Goal: Task Accomplishment & Management: Complete application form

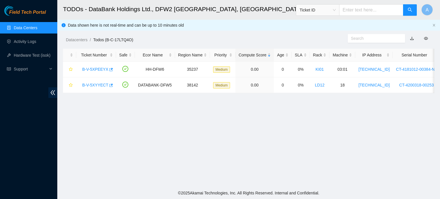
click at [19, 27] on link "Data Centers" at bounding box center [25, 27] width 23 height 5
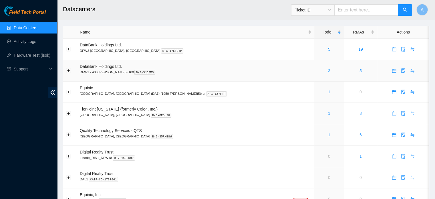
click at [328, 71] on link "3" at bounding box center [329, 70] width 2 height 5
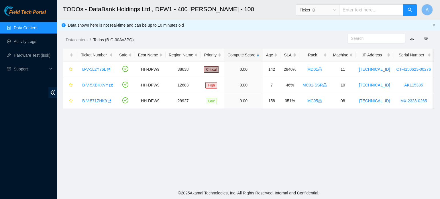
click at [33, 30] on link "Data Centers" at bounding box center [25, 27] width 23 height 5
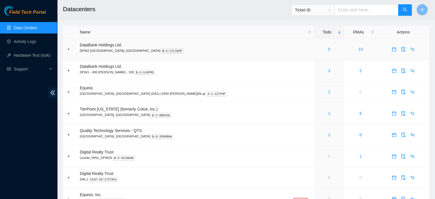
click at [318, 50] on div "5" at bounding box center [329, 49] width 23 height 6
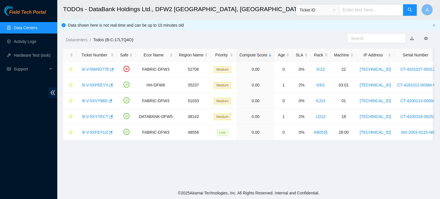
click at [27, 25] on link "Data Centers" at bounding box center [25, 27] width 23 height 5
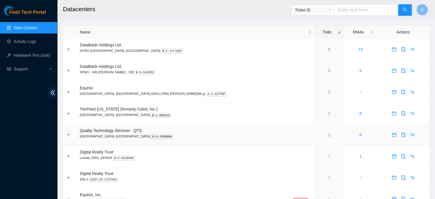
click at [318, 135] on div "1" at bounding box center [329, 135] width 23 height 6
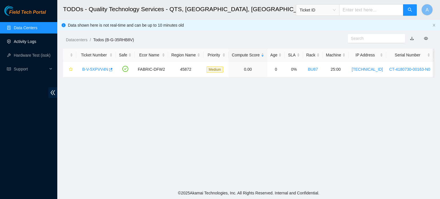
click at [29, 44] on link "Activity Logs" at bounding box center [25, 41] width 23 height 5
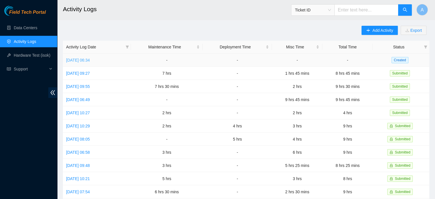
click at [83, 58] on link "Tue, 14 Oct 2025 06:34" at bounding box center [78, 60] width 24 height 5
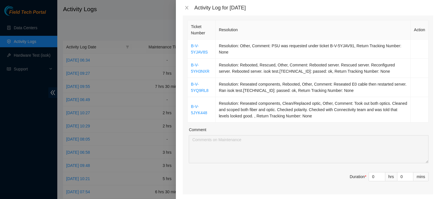
scroll to position [96, 0]
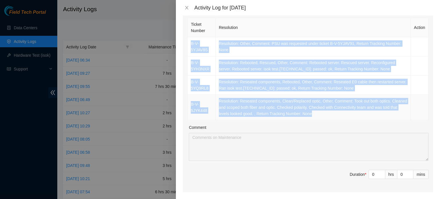
drag, startPoint x: 190, startPoint y: 35, endPoint x: 380, endPoint y: 110, distance: 204.3
click at [380, 110] on tbody "B-V-5YJAV8S Resolution: Other, Comment: PSU was requested under ticket B-V-5YJA…" at bounding box center [307, 78] width 241 height 83
copy tbody "B-V-5YJAV8S Resolution: Other, Comment: PSU was requested under ticket B-V-5YJA…"
click at [380, 171] on span "up" at bounding box center [381, 172] width 3 height 3
type input "1"
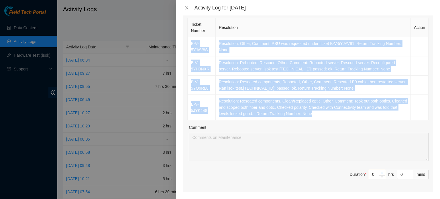
type input "1"
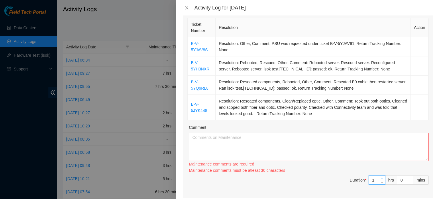
click at [380, 177] on span "up" at bounding box center [381, 178] width 3 height 3
type input "2"
click at [379, 163] on div "Ticket Number Resolution Action B-V-5YJAV8S Resolution: Other, Comment: PSU was…" at bounding box center [308, 107] width 250 height 181
type input "3"
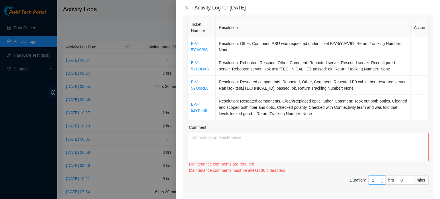
type input "3"
click at [379, 167] on div "Maintenance comments must be atleast 60 characters" at bounding box center [309, 170] width 240 height 6
type input "4"
click at [378, 176] on span "Increase Value" at bounding box center [381, 178] width 6 height 5
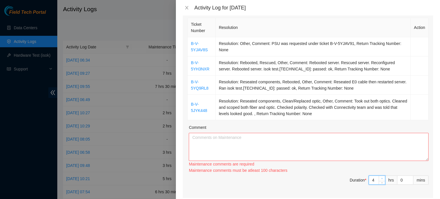
type input "5"
click at [378, 176] on span "Increase Value" at bounding box center [381, 178] width 6 height 5
type input "4"
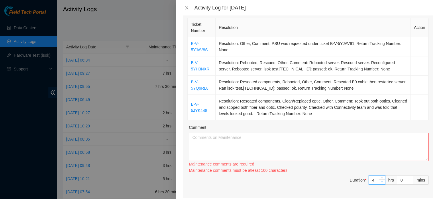
click at [380, 180] on span "down" at bounding box center [381, 181] width 3 height 3
click at [331, 133] on textarea "Comment" at bounding box center [309, 147] width 240 height 28
type input "1"
click at [409, 177] on icon "up" at bounding box center [410, 178] width 2 height 2
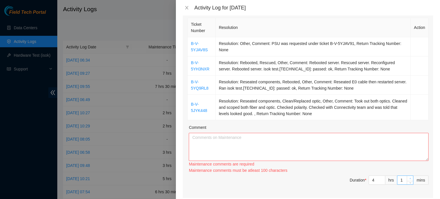
type input "2"
click at [409, 177] on icon "up" at bounding box center [410, 178] width 2 height 2
type input "3"
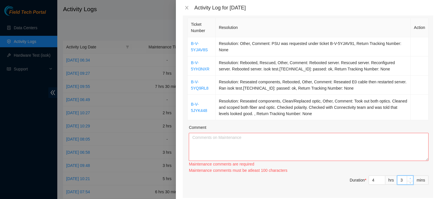
click at [409, 177] on icon "up" at bounding box center [410, 178] width 2 height 2
type input "4"
click at [409, 177] on icon "up" at bounding box center [410, 178] width 2 height 2
type input "5"
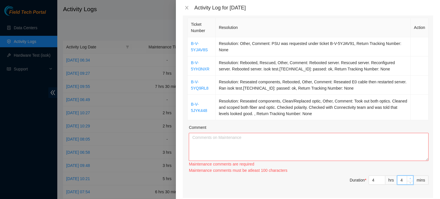
type input "5"
click at [409, 177] on icon "up" at bounding box center [410, 178] width 2 height 2
type input "6"
click at [409, 177] on icon "up" at bounding box center [410, 178] width 2 height 2
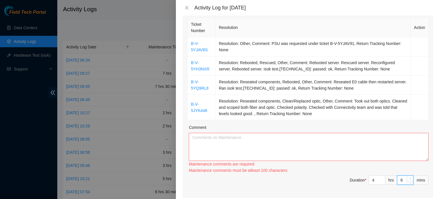
type input "7"
click at [409, 177] on icon "up" at bounding box center [410, 178] width 2 height 2
type input "0"
type input "4"
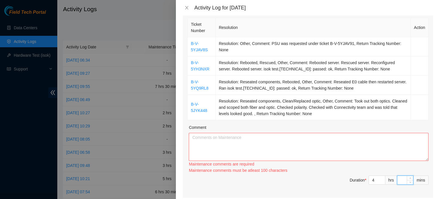
type input "4"
type input "45"
click at [328, 133] on textarea "Comment" at bounding box center [309, 147] width 240 height 28
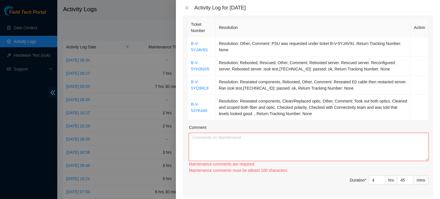
paste textarea "B-V-5YJAV8S Resolution: Other, Comment: PSU was requested under ticket B-V-5YJA…"
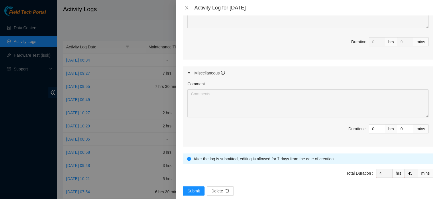
scroll to position [335, 0]
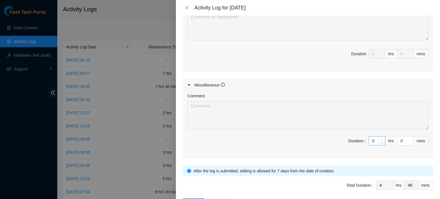
type textarea "B-V-5YJAV8S Resolution: Other, Comment: PSU was requested under ticket B-V-5YJA…"
click at [381, 138] on icon "up" at bounding box center [382, 139] width 2 height 2
type input "1"
type input "5"
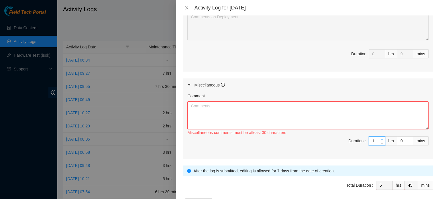
type input "2"
type input "6"
click at [381, 138] on icon "up" at bounding box center [382, 139] width 2 height 2
type input "3"
type input "7"
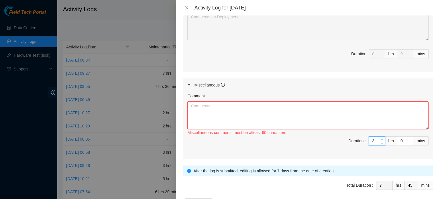
click at [381, 138] on icon "up" at bounding box center [382, 139] width 2 height 2
type input "4"
type input "8"
click at [381, 138] on icon "up" at bounding box center [382, 139] width 2 height 2
click at [329, 106] on textarea "Comment" at bounding box center [307, 115] width 241 height 28
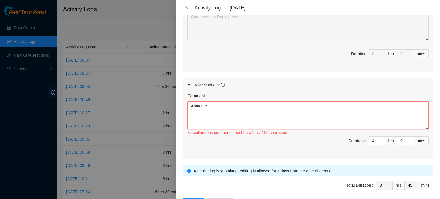
click at [212, 101] on textarea "Abated c" at bounding box center [307, 115] width 241 height 28
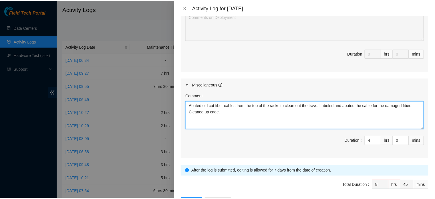
scroll to position [347, 0]
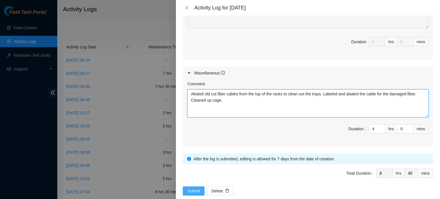
type textarea "Abated old cut fiber cables from the top of the racks to clean out the trays. L…"
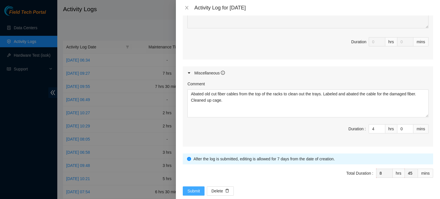
click at [191, 188] on span "Submit" at bounding box center [193, 191] width 13 height 6
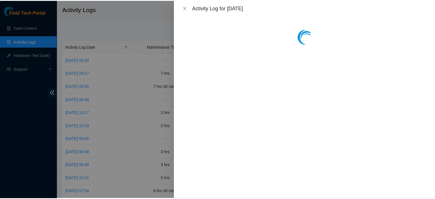
scroll to position [0, 0]
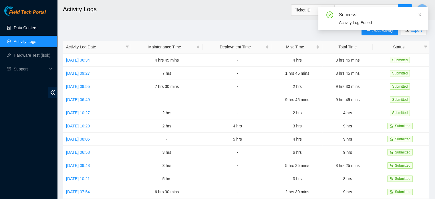
click at [14, 29] on link "Data Centers" at bounding box center [25, 27] width 23 height 5
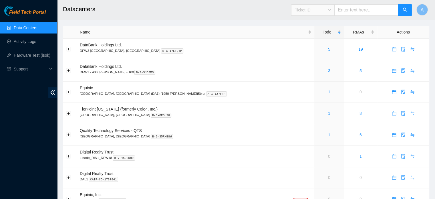
click at [327, 9] on span "Ticket ID" at bounding box center [313, 10] width 36 height 9
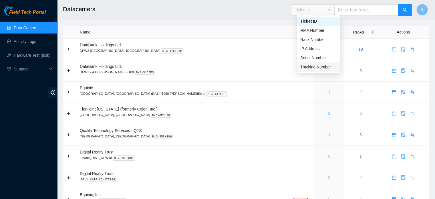
click at [308, 65] on div "Tracking Number" at bounding box center [318, 67] width 36 height 6
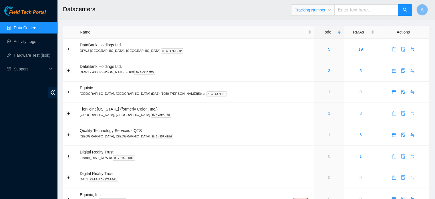
click at [353, 9] on input "text" at bounding box center [367, 9] width 64 height 11
type input "463470064449"
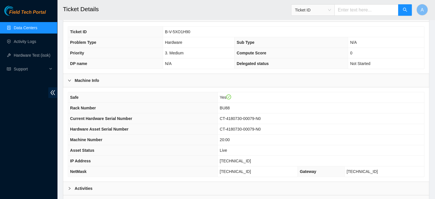
scroll to position [156, 0]
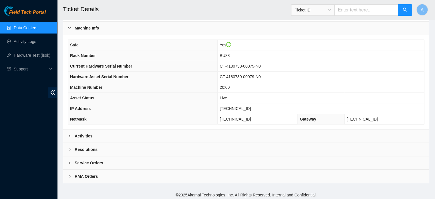
click at [104, 134] on div "Activities" at bounding box center [246, 135] width 366 height 13
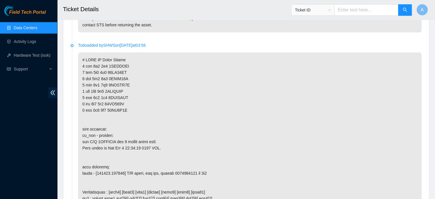
scroll to position [637, 0]
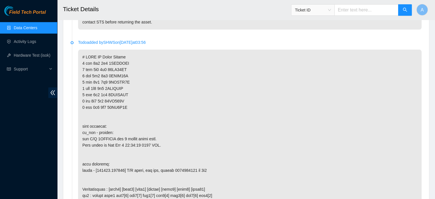
click at [30, 29] on link "Data Centers" at bounding box center [25, 27] width 23 height 5
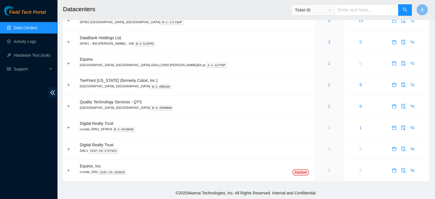
scroll to position [29, 0]
click at [328, 105] on link "1" at bounding box center [329, 106] width 2 height 5
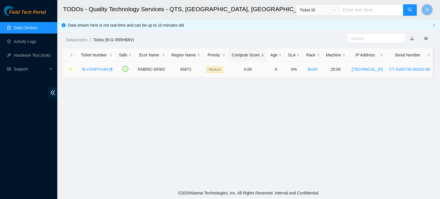
click at [95, 66] on div "B-V-5XPVV4N" at bounding box center [95, 69] width 33 height 9
click at [94, 70] on link "B-V-5XPVV4N" at bounding box center [95, 69] width 26 height 5
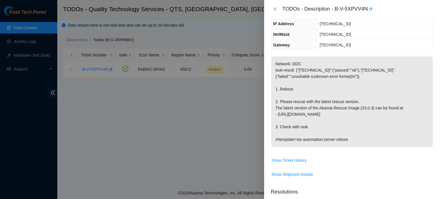
scroll to position [55, 0]
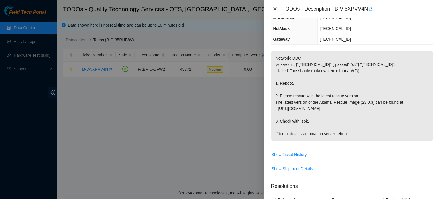
click at [276, 7] on icon "close" at bounding box center [274, 9] width 5 height 5
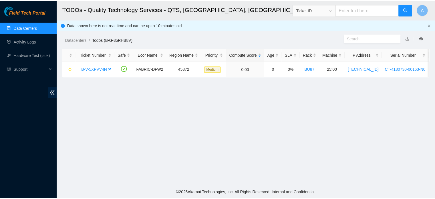
scroll to position [74, 0]
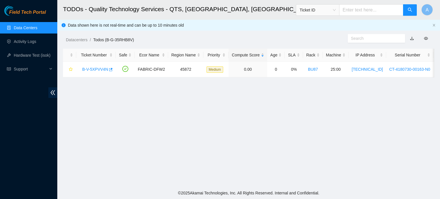
click at [330, 9] on span "Ticket ID" at bounding box center [317, 10] width 36 height 9
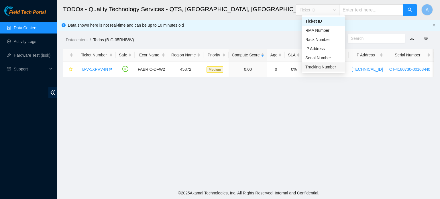
click at [319, 66] on div "Tracking Number" at bounding box center [323, 67] width 36 height 6
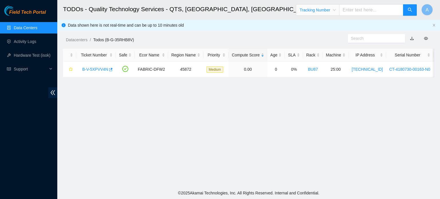
click at [359, 8] on input "text" at bounding box center [371, 9] width 64 height 11
type input "463470064449"
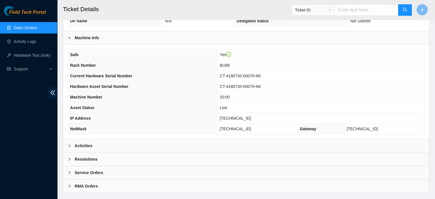
scroll to position [156, 0]
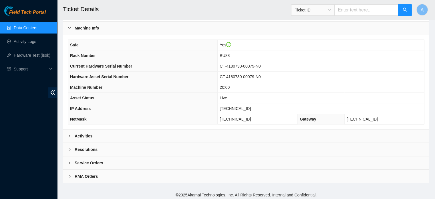
click at [88, 156] on div "Service Orders" at bounding box center [246, 162] width 366 height 13
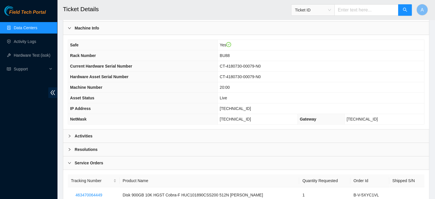
click at [88, 152] on div "Resolutions" at bounding box center [246, 149] width 366 height 13
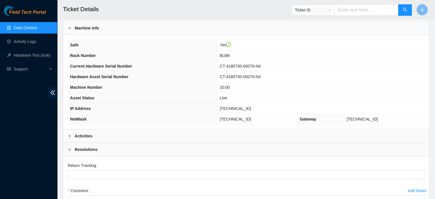
click at [88, 152] on div "Resolutions" at bounding box center [246, 149] width 366 height 13
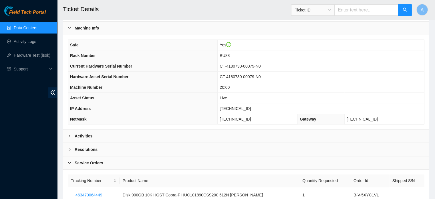
click at [90, 134] on b "Activities" at bounding box center [84, 136] width 18 height 6
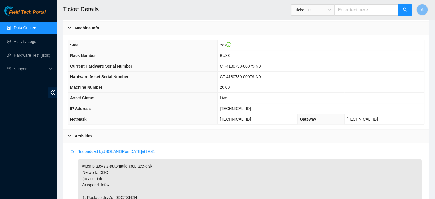
click at [86, 135] on b "Activities" at bounding box center [84, 136] width 18 height 6
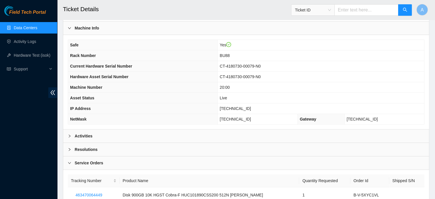
click at [88, 161] on b "Service Orders" at bounding box center [89, 163] width 29 height 6
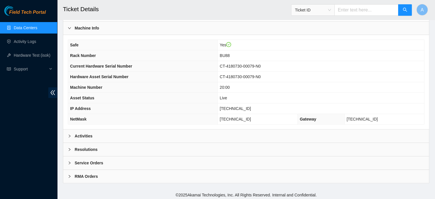
click at [80, 160] on b "Service Orders" at bounding box center [89, 163] width 29 height 6
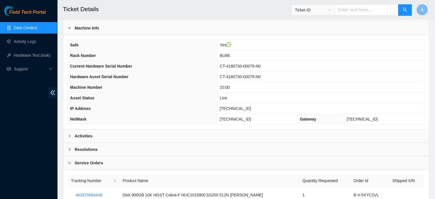
click at [80, 160] on b "Service Orders" at bounding box center [89, 163] width 29 height 6
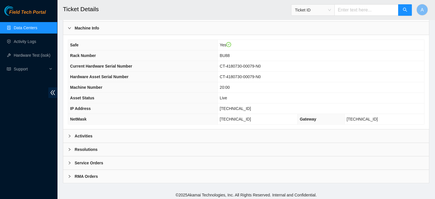
click at [24, 25] on link "Data Centers" at bounding box center [25, 27] width 23 height 5
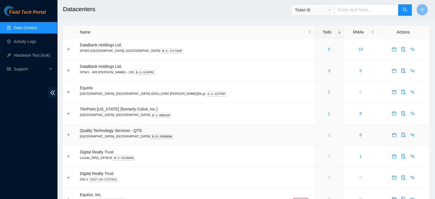
click at [328, 133] on link "1" at bounding box center [329, 135] width 2 height 5
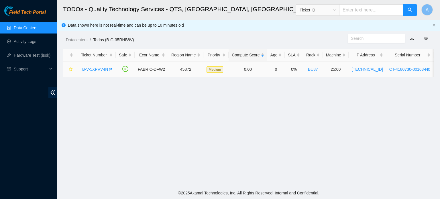
click at [102, 68] on link "B-V-5XPVV4N" at bounding box center [95, 69] width 26 height 5
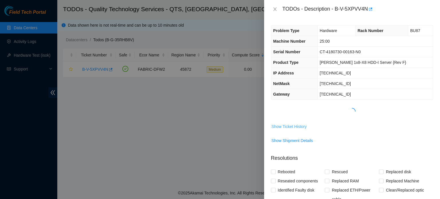
click at [280, 124] on span "Show Ticket History" at bounding box center [288, 126] width 35 height 6
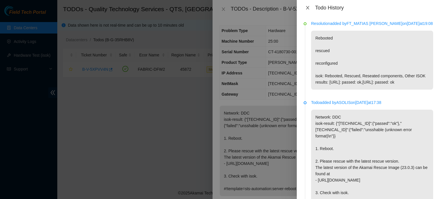
click at [306, 7] on icon "close" at bounding box center [307, 7] width 3 height 3
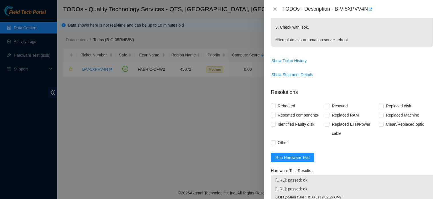
scroll to position [152, 0]
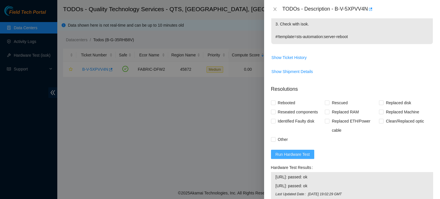
click at [288, 151] on span "Run Hardware Test" at bounding box center [292, 154] width 34 height 6
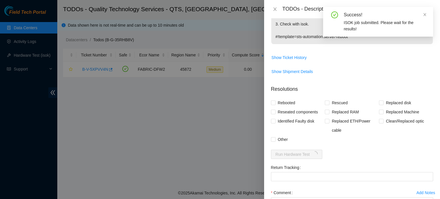
scroll to position [168, 0]
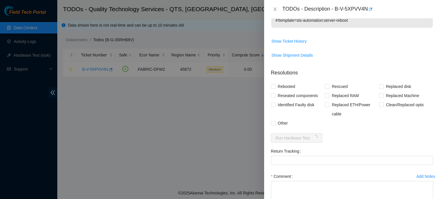
click at [432, 60] on div "Problem Type Hardware Rack Number BU87 Machine Number 25:00 Serial Number CT-41…" at bounding box center [352, 108] width 176 height 181
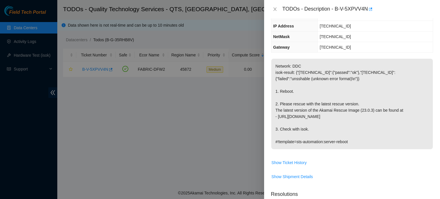
scroll to position [48, 0]
click at [96, 26] on div at bounding box center [220, 99] width 440 height 199
